Goal: Information Seeking & Learning: Learn about a topic

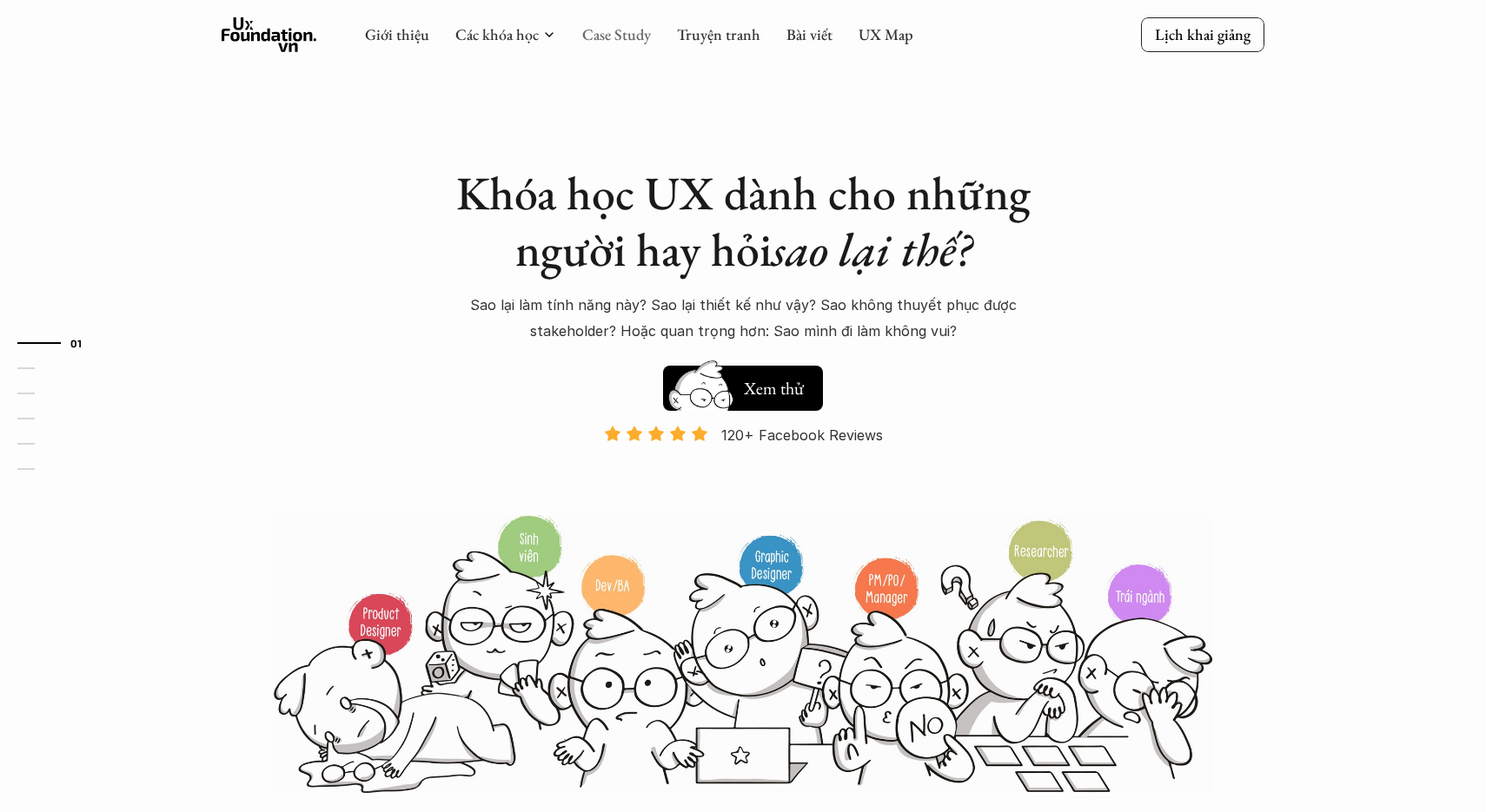
click at [631, 32] on link "Case Study" at bounding box center [616, 34] width 69 height 20
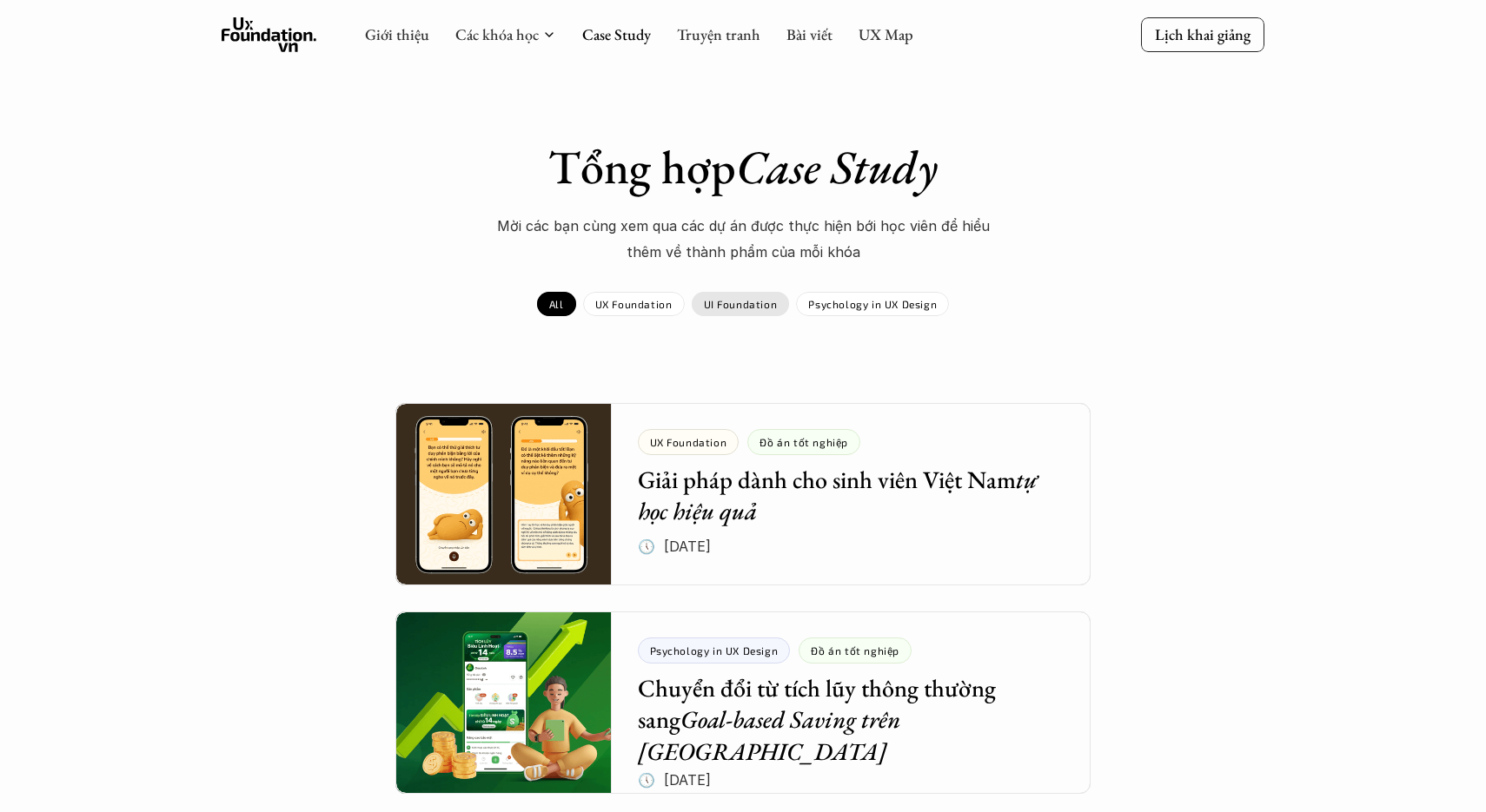
click at [744, 308] on p "UI Foundation" at bounding box center [740, 304] width 73 height 12
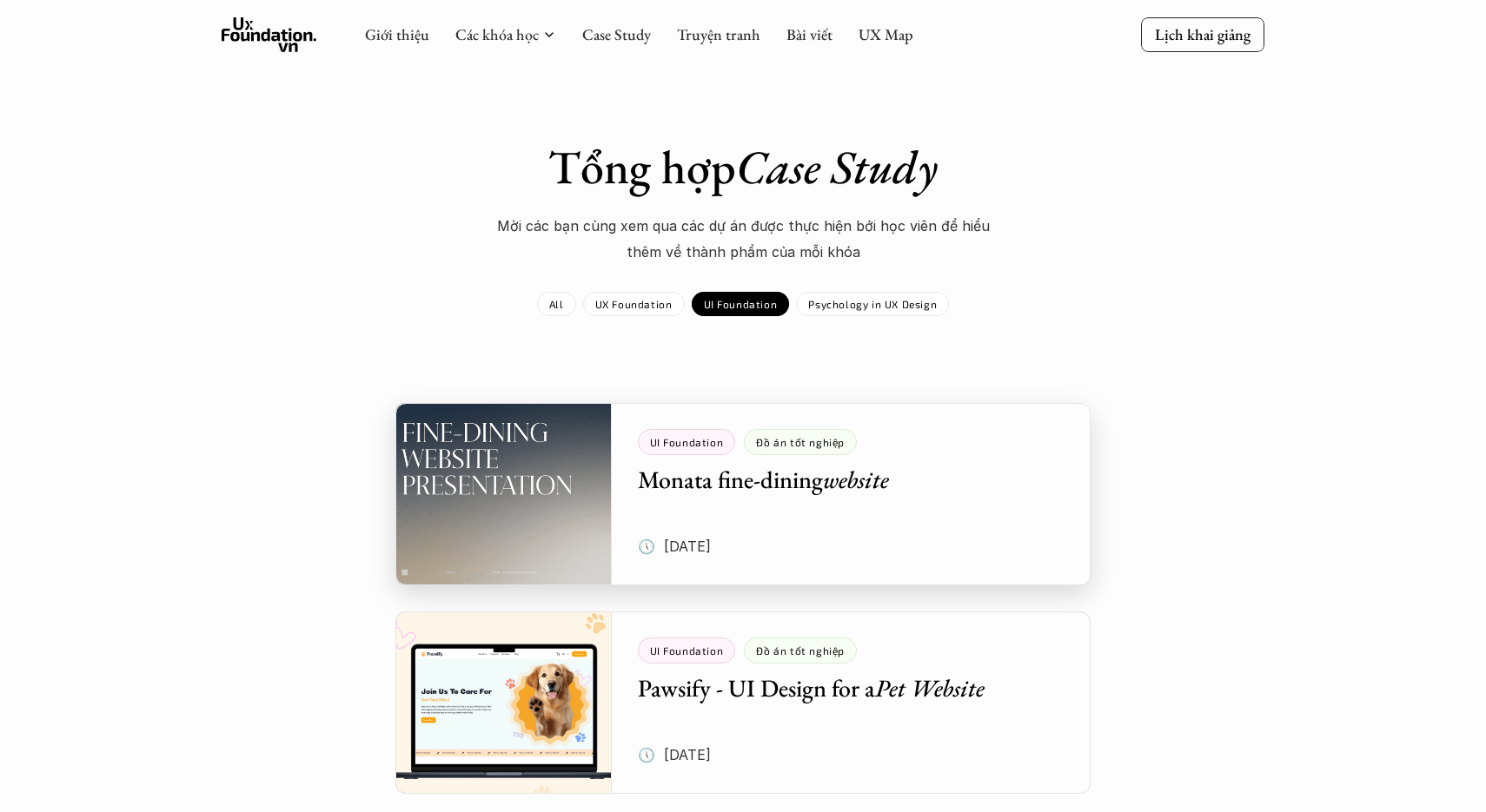
click at [905, 482] on div at bounding box center [743, 495] width 695 height 182
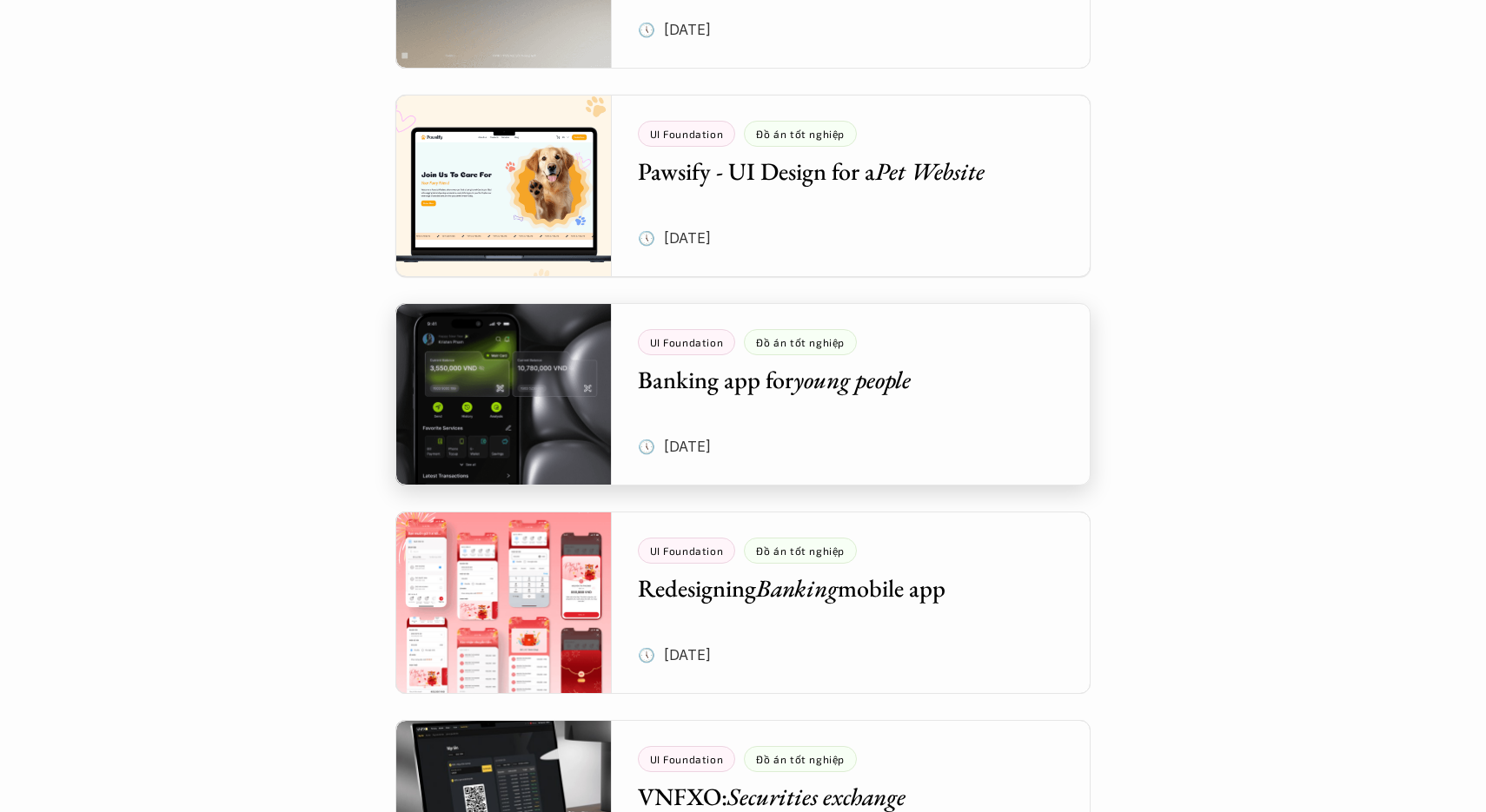
scroll to position [522, 0]
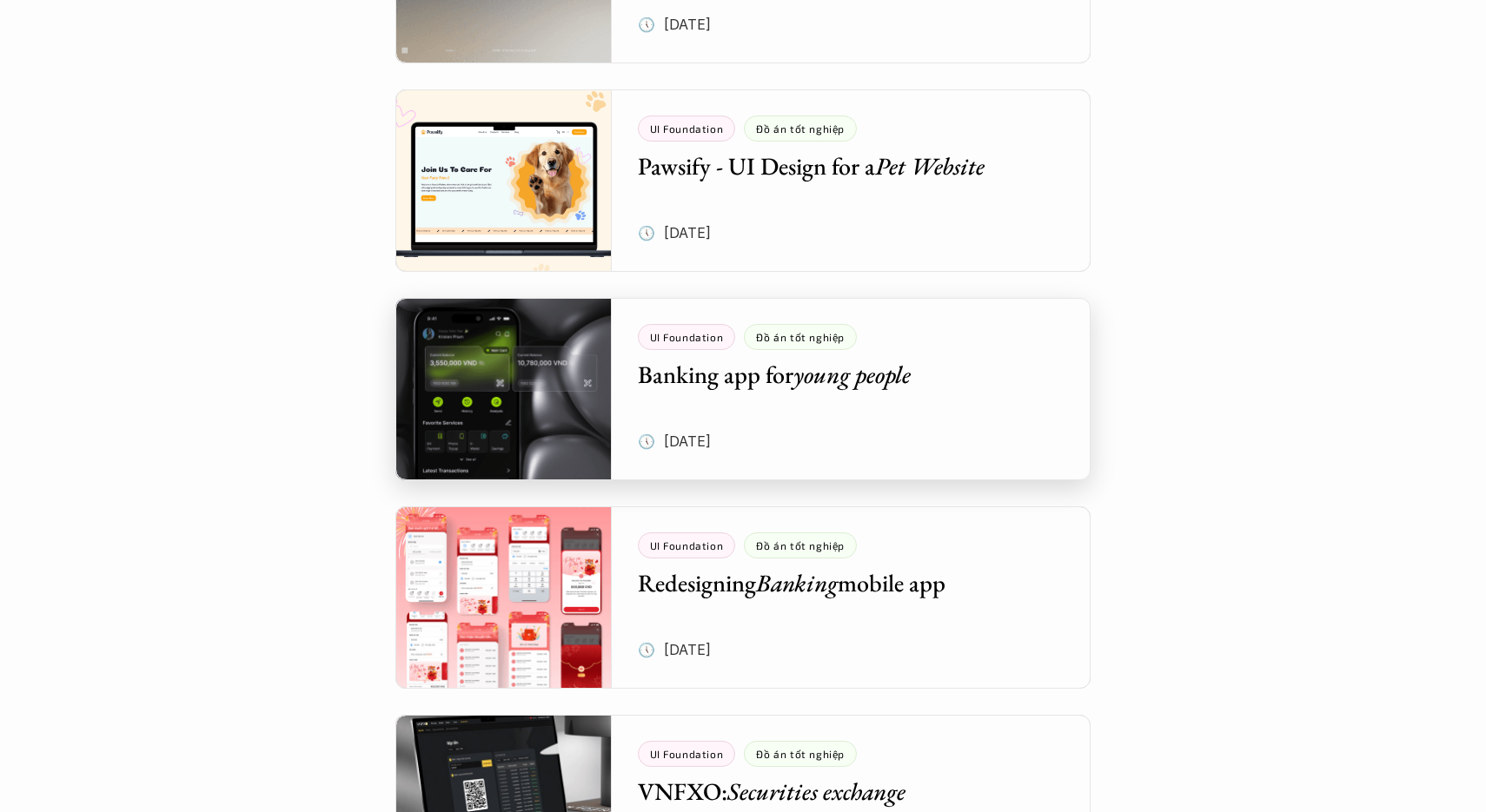
click at [788, 392] on div at bounding box center [743, 389] width 695 height 182
